Goal: Task Accomplishment & Management: Manage account settings

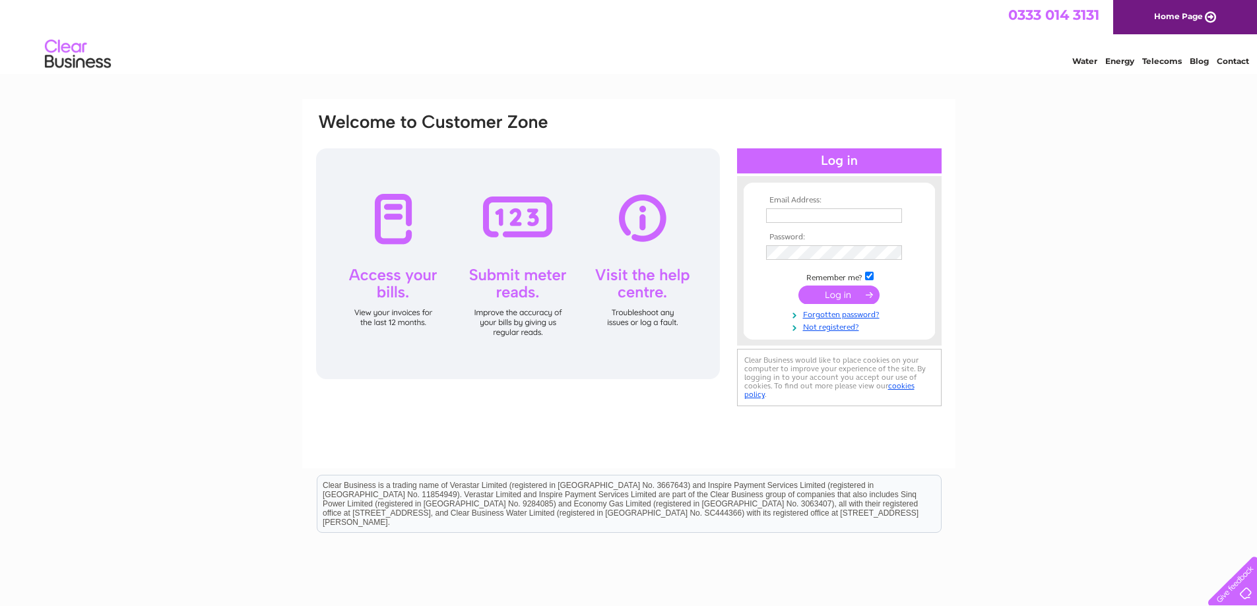
type input "hello@monbakery.co.uk"
click at [855, 300] on input "submit" at bounding box center [838, 295] width 81 height 18
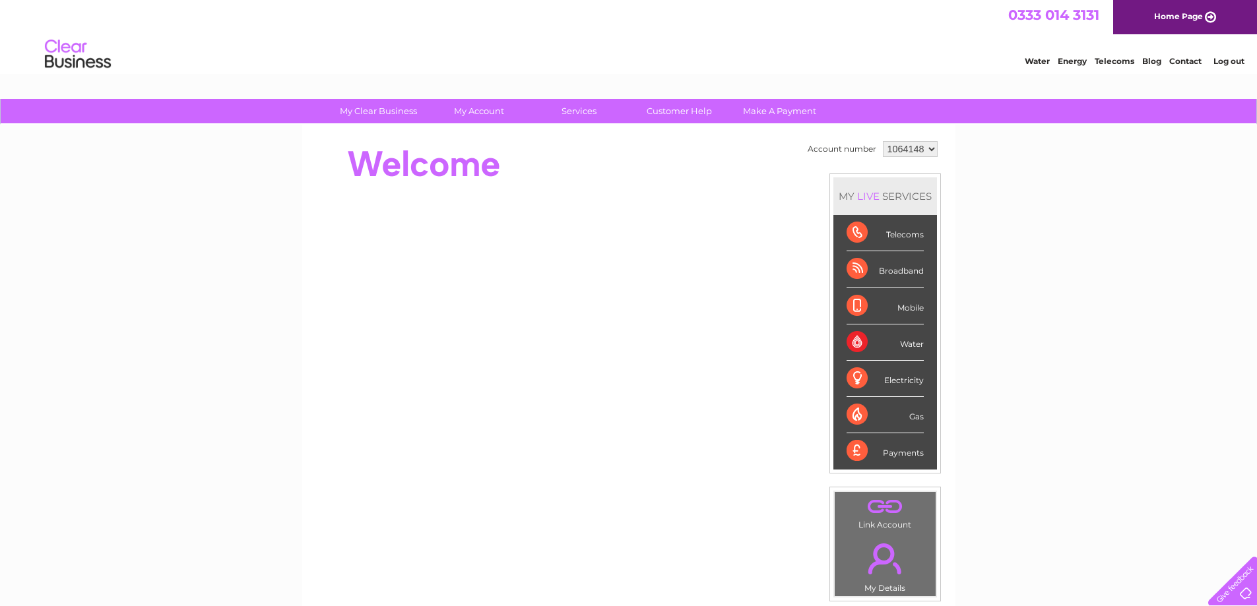
scroll to position [244, 0]
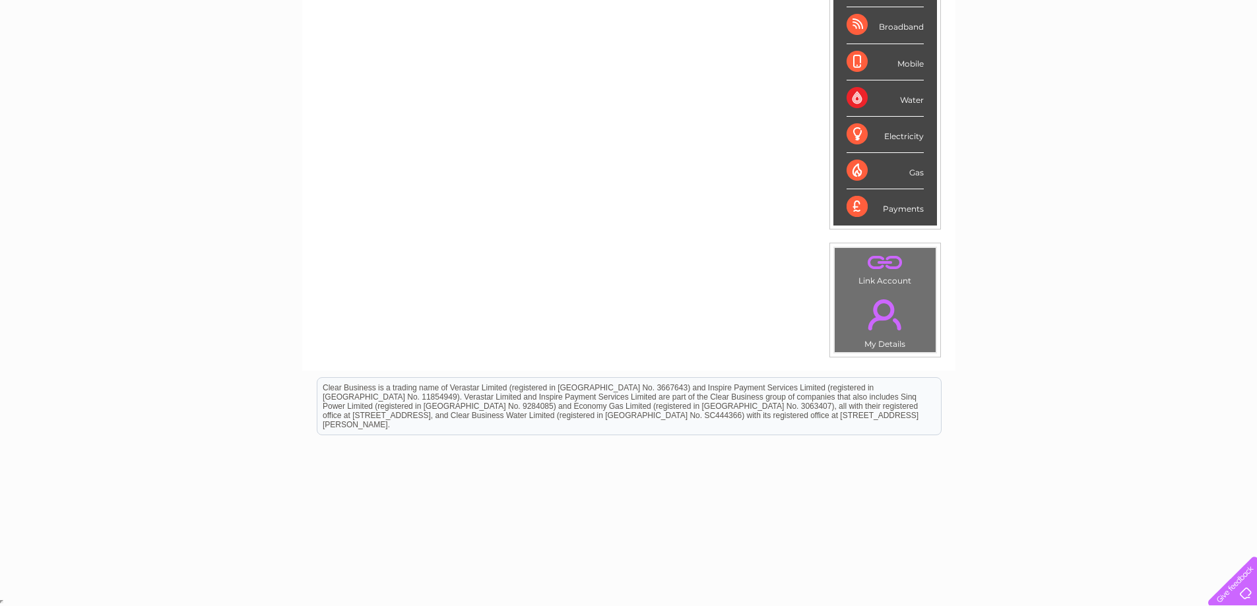
click at [888, 271] on link "." at bounding box center [885, 262] width 94 height 23
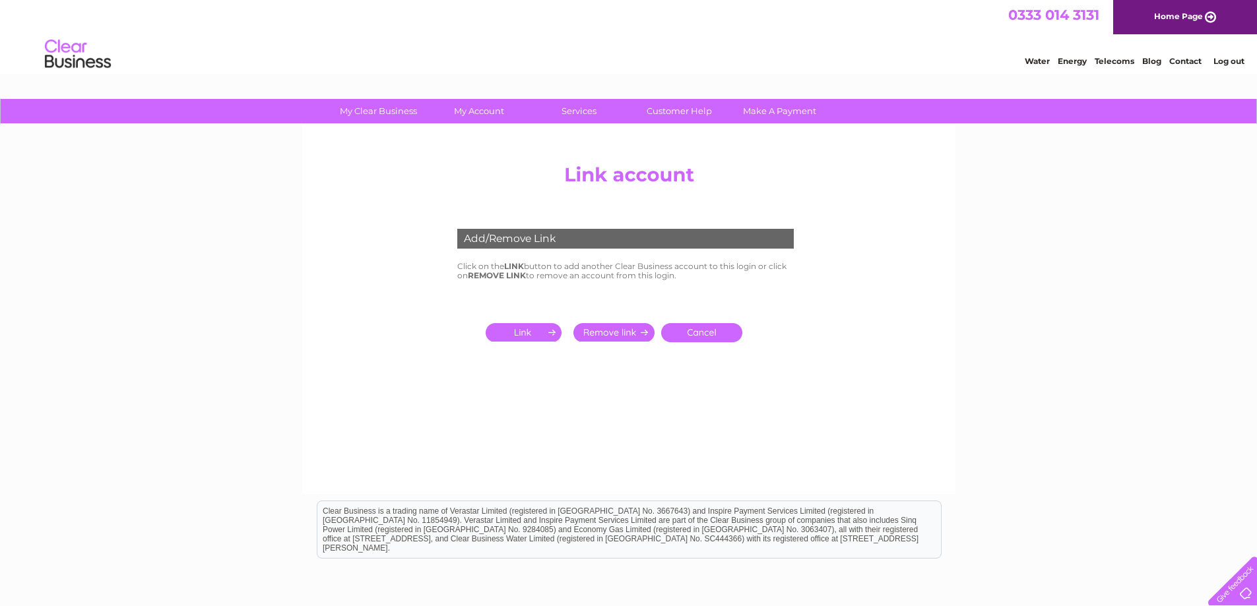
click at [535, 335] on input "submit" at bounding box center [526, 332] width 81 height 18
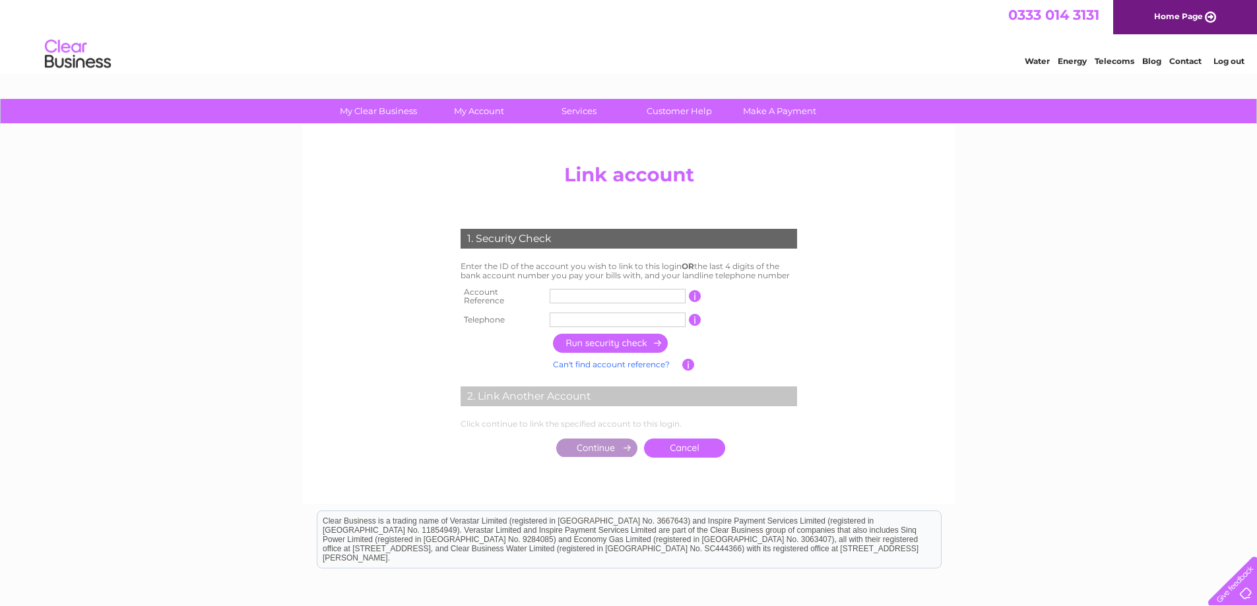
click at [567, 295] on input "text" at bounding box center [618, 296] width 136 height 15
